Goal: Connect with others

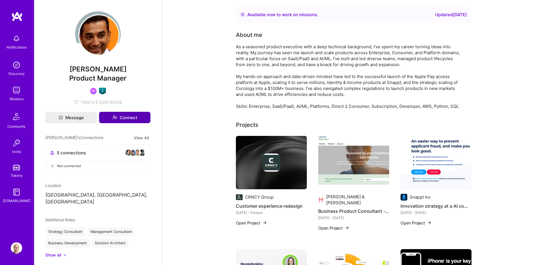
click at [124, 118] on button "Connect" at bounding box center [124, 117] width 51 height 11
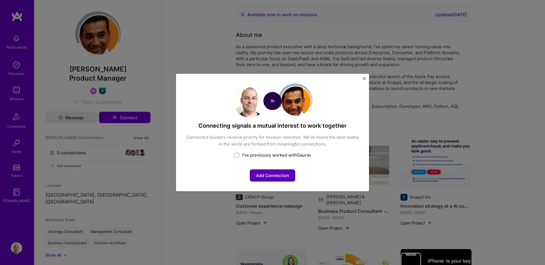
click at [275, 172] on button "Add Connection" at bounding box center [272, 176] width 45 height 12
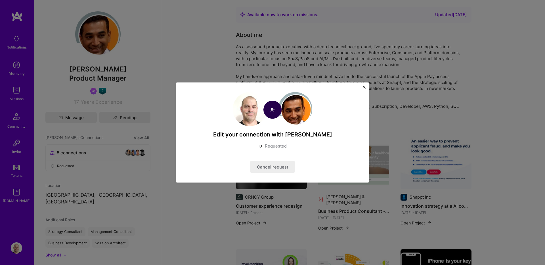
click at [365, 86] on img "Close" at bounding box center [364, 87] width 3 height 3
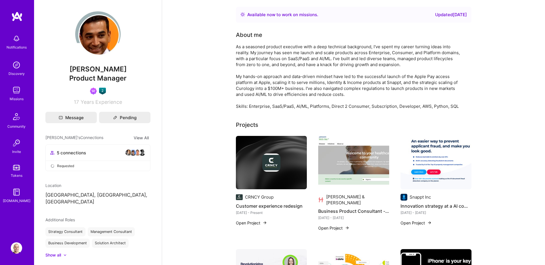
click at [19, 10] on div "Notifications Discovery Missions Community Invite Tokens [DOMAIN_NAME] Profile" at bounding box center [17, 132] width 34 height 265
click at [16, 17] on img at bounding box center [16, 16] width 11 height 10
